Goal: Transaction & Acquisition: Purchase product/service

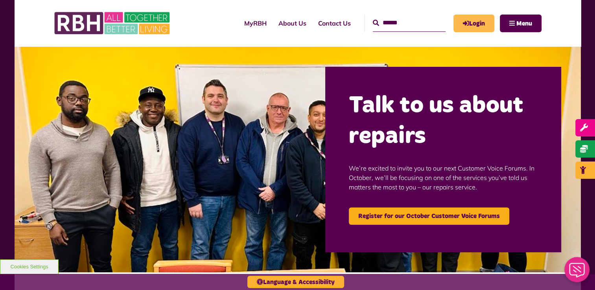
click at [0, 0] on icon "MyRBH" at bounding box center [0, 0] width 0 height 0
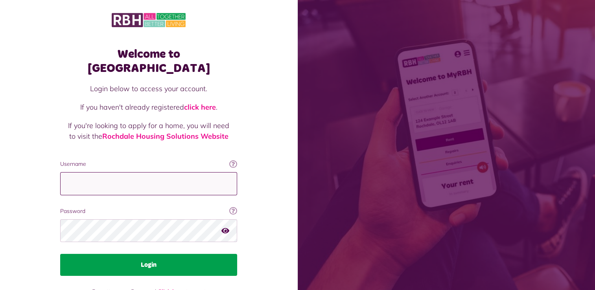
type input "**********"
click at [123, 255] on button "Login" at bounding box center [148, 265] width 177 height 22
click at [149, 254] on button "Login" at bounding box center [148, 265] width 177 height 22
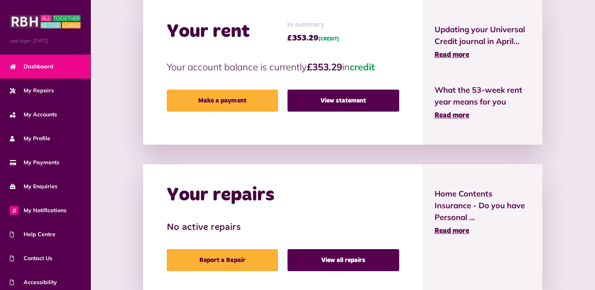
scroll to position [250, 0]
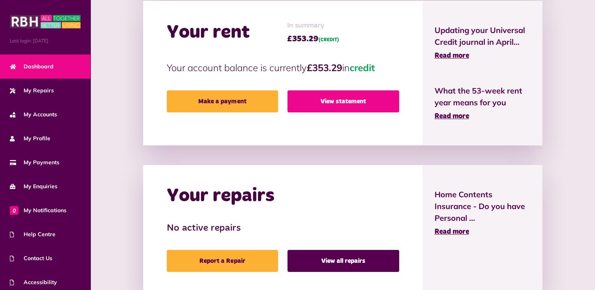
click at [326, 99] on link "View statement" at bounding box center [344, 101] width 112 height 22
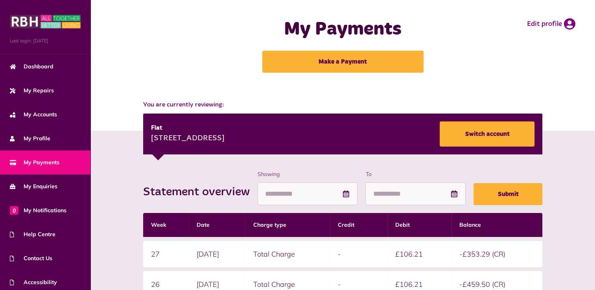
scroll to position [1, 0]
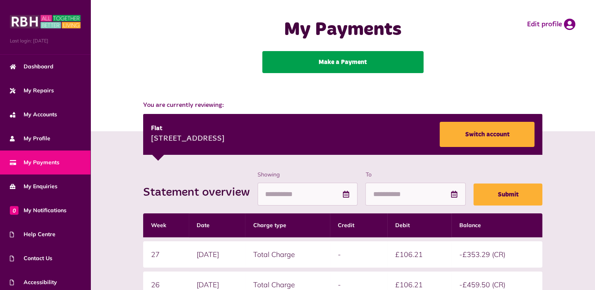
click at [341, 55] on link "Make a Payment" at bounding box center [342, 62] width 161 height 22
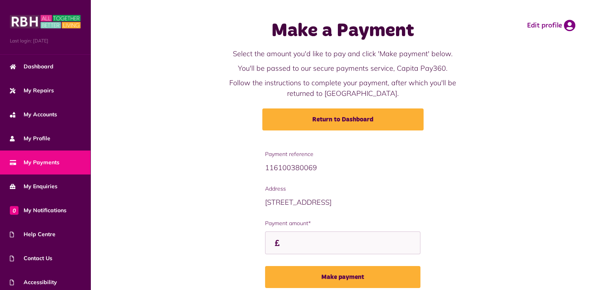
scroll to position [33, 0]
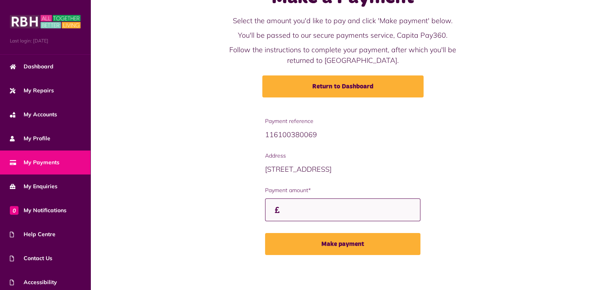
click at [291, 210] on input "Payment amount*" at bounding box center [342, 210] width 155 height 23
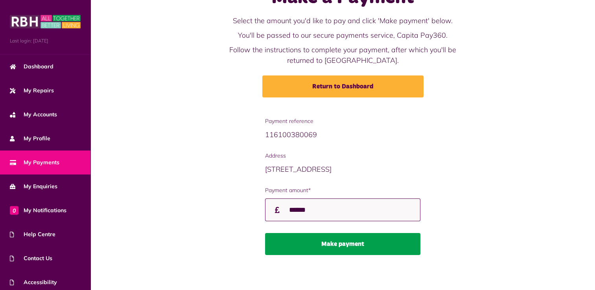
type input "******"
click at [304, 242] on button "Make payment" at bounding box center [342, 244] width 155 height 22
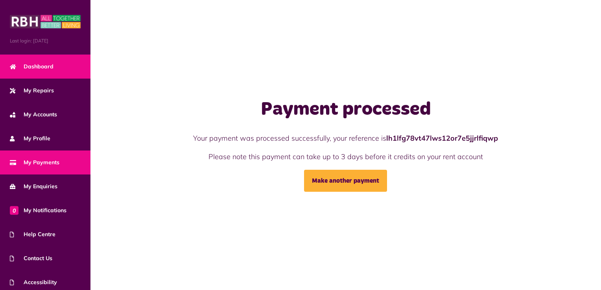
click at [31, 64] on span "Dashboard" at bounding box center [32, 67] width 44 height 8
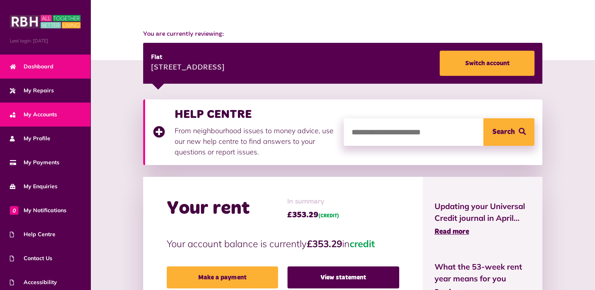
scroll to position [28, 0]
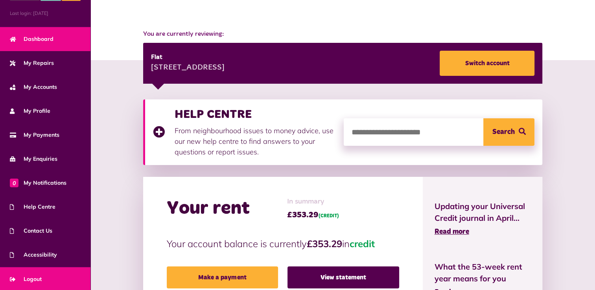
click at [32, 276] on span "Logout" at bounding box center [26, 279] width 32 height 8
